Goal: Task Accomplishment & Management: Manage account settings

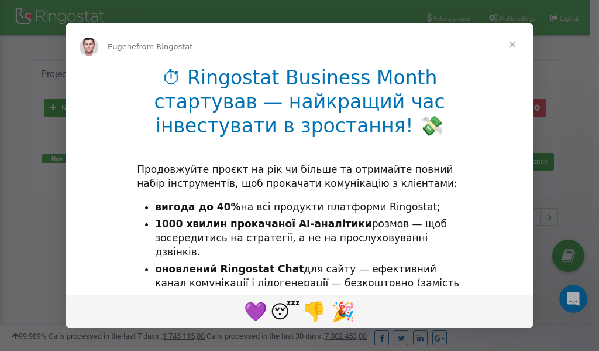
click at [516, 43] on span "Close" at bounding box center [513, 44] width 42 height 42
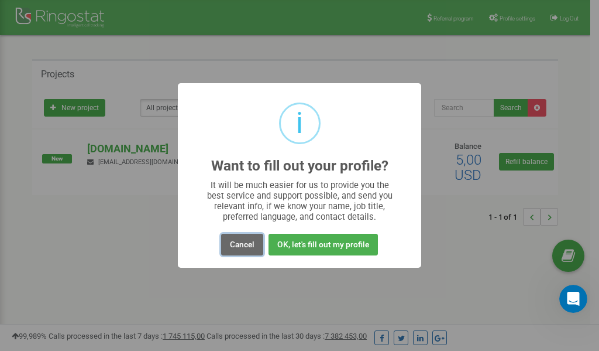
click at [244, 240] on button "Cancel" at bounding box center [242, 244] width 42 height 22
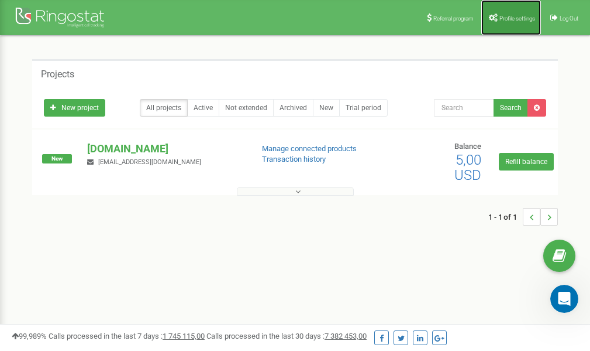
click at [501, 18] on span "Profile settings" at bounding box center [518, 18] width 36 height 6
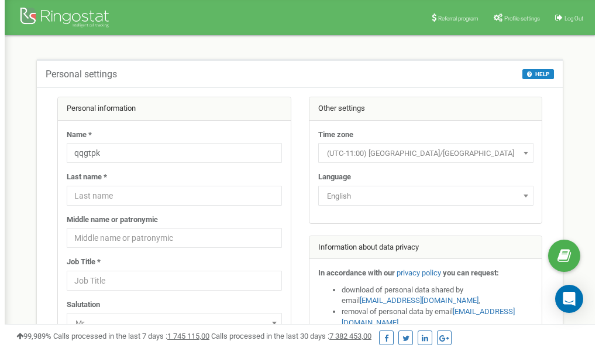
scroll to position [59, 0]
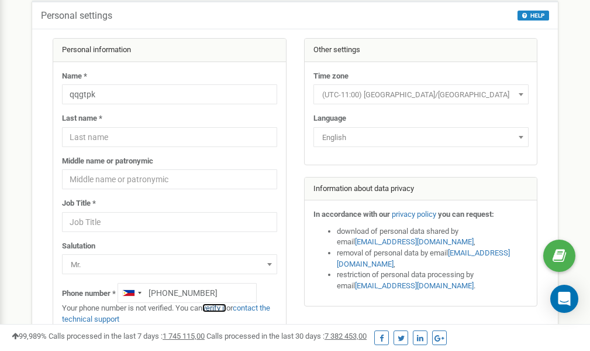
click at [222, 307] on link "verify it" at bounding box center [214, 307] width 24 height 9
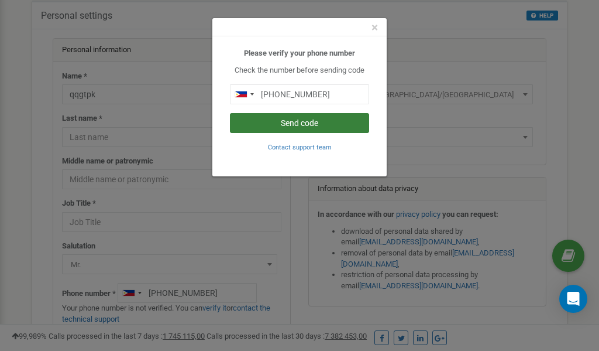
click at [304, 122] on button "Send code" at bounding box center [299, 123] width 139 height 20
